Goal: Navigation & Orientation: Find specific page/section

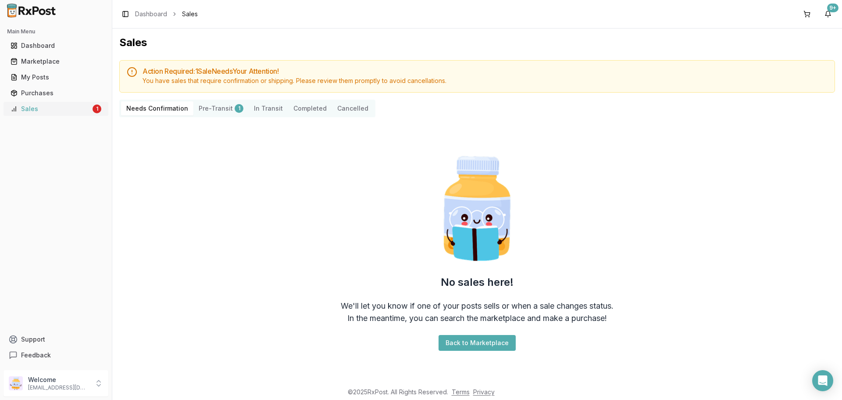
click at [46, 108] on div "Sales" at bounding box center [51, 108] width 80 height 9
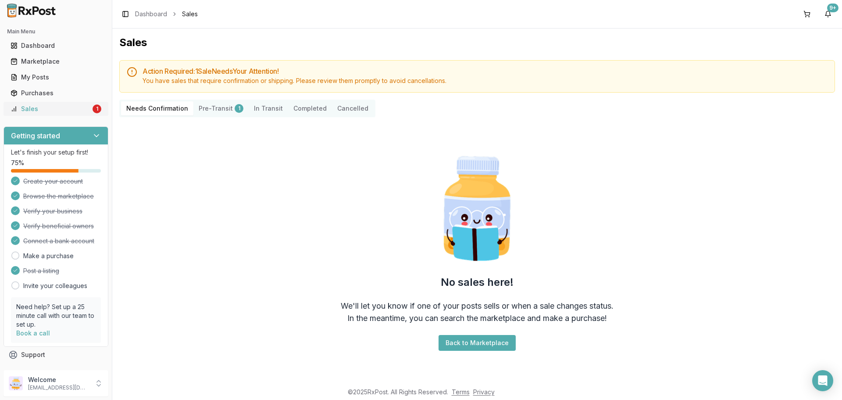
click at [51, 114] on link "Sales 1" at bounding box center [56, 109] width 98 height 16
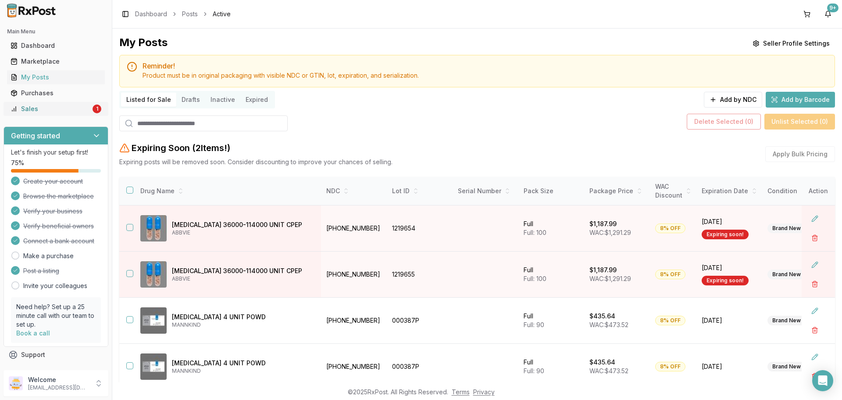
drag, startPoint x: 0, startPoint y: 0, endPoint x: 79, endPoint y: 111, distance: 136.2
click at [79, 109] on div "Sales" at bounding box center [51, 108] width 80 height 9
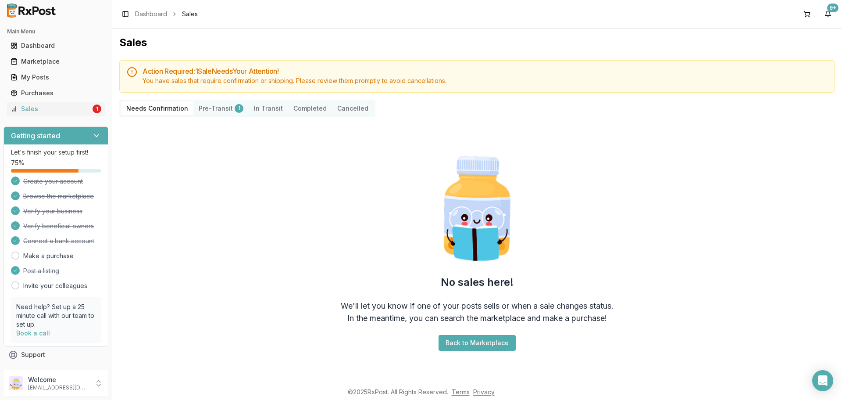
click at [208, 111] on button "Pre-Transit 1" at bounding box center [220, 108] width 55 height 14
